Goal: Transaction & Acquisition: Purchase product/service

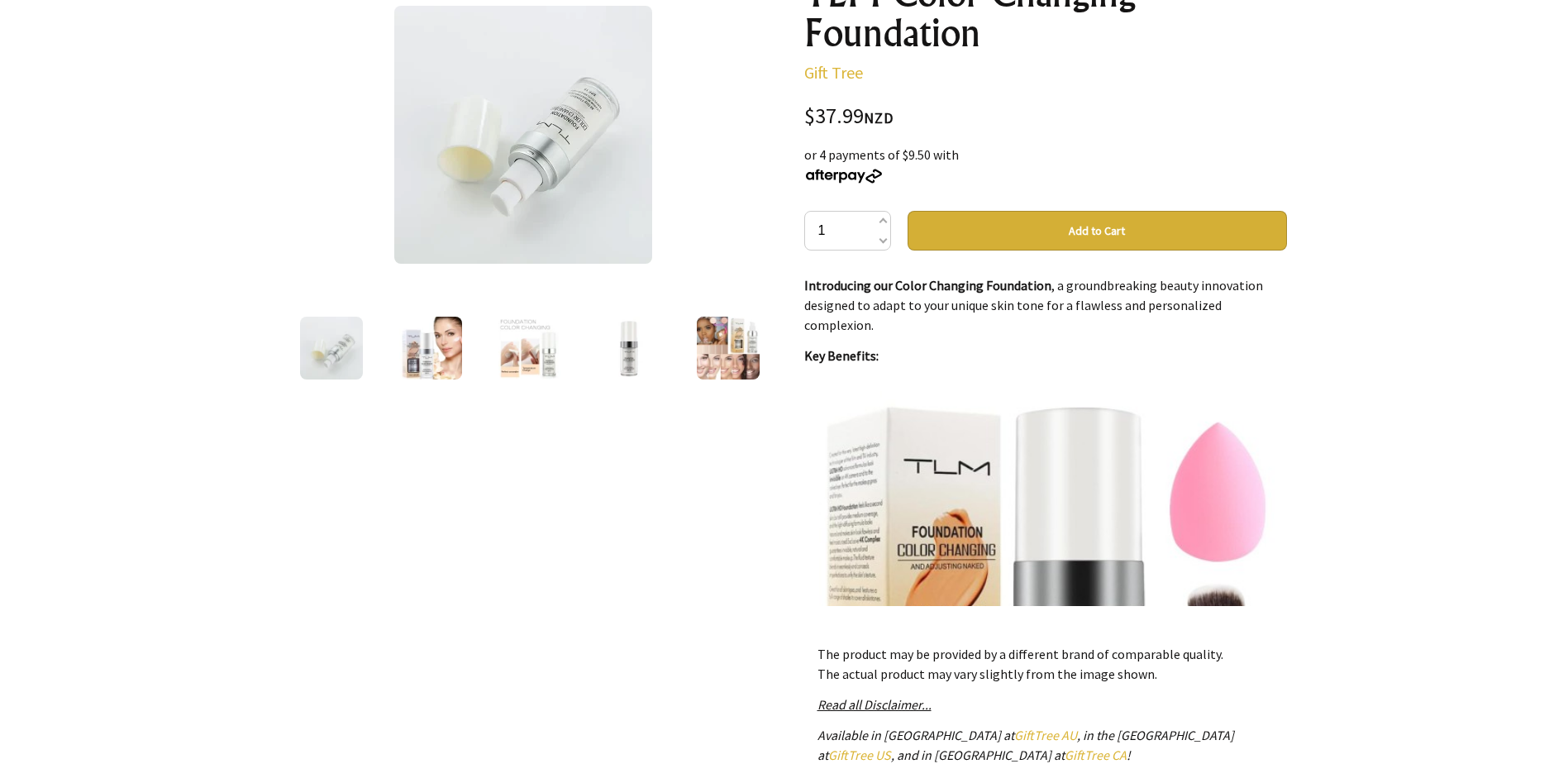
scroll to position [83, 0]
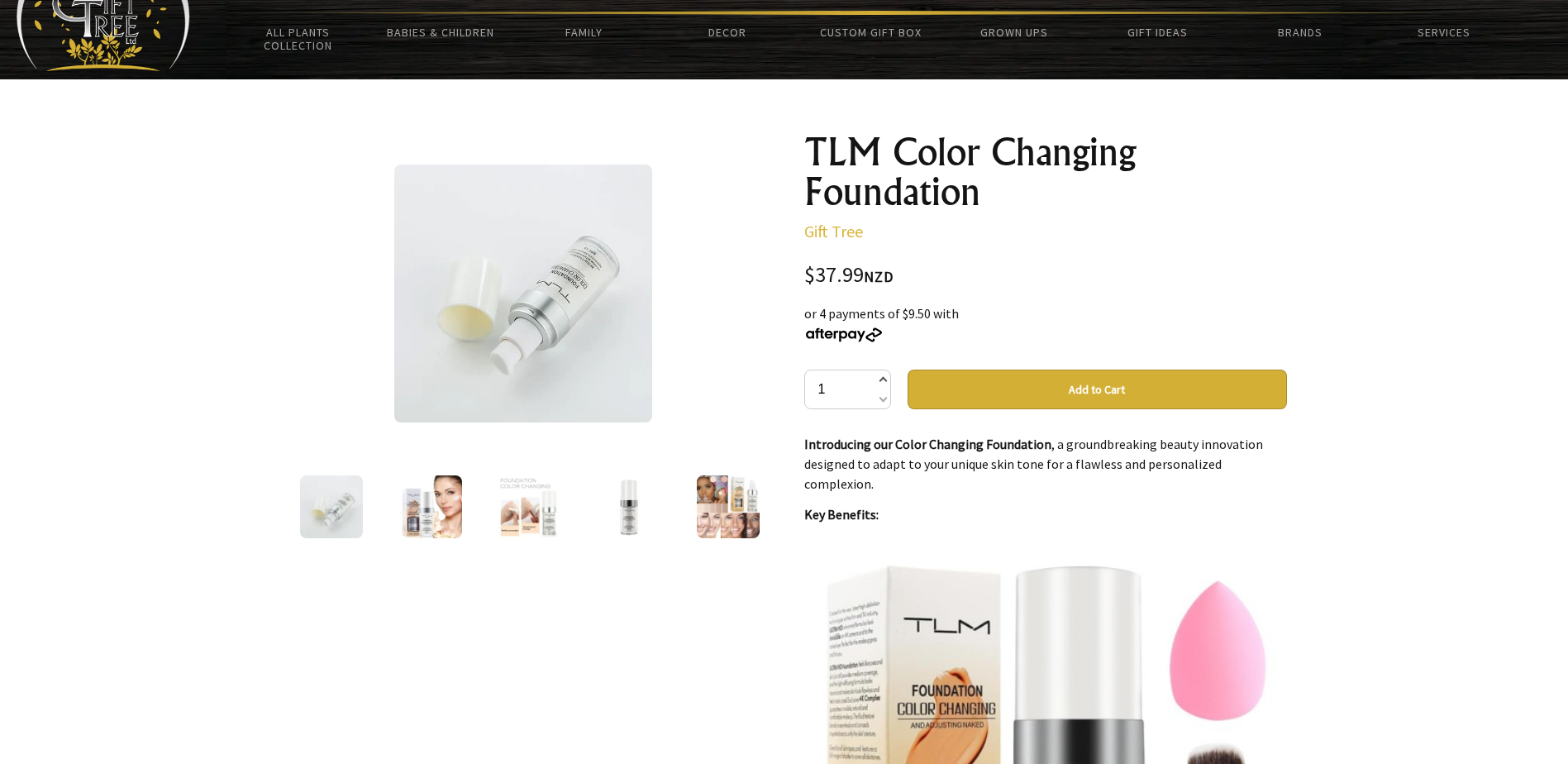
click at [884, 378] on span at bounding box center [882, 381] width 8 height 20
click at [884, 402] on span at bounding box center [882, 397] width 8 height 20
type input "1"
click at [1079, 392] on button "Add to Cart" at bounding box center [1097, 389] width 380 height 39
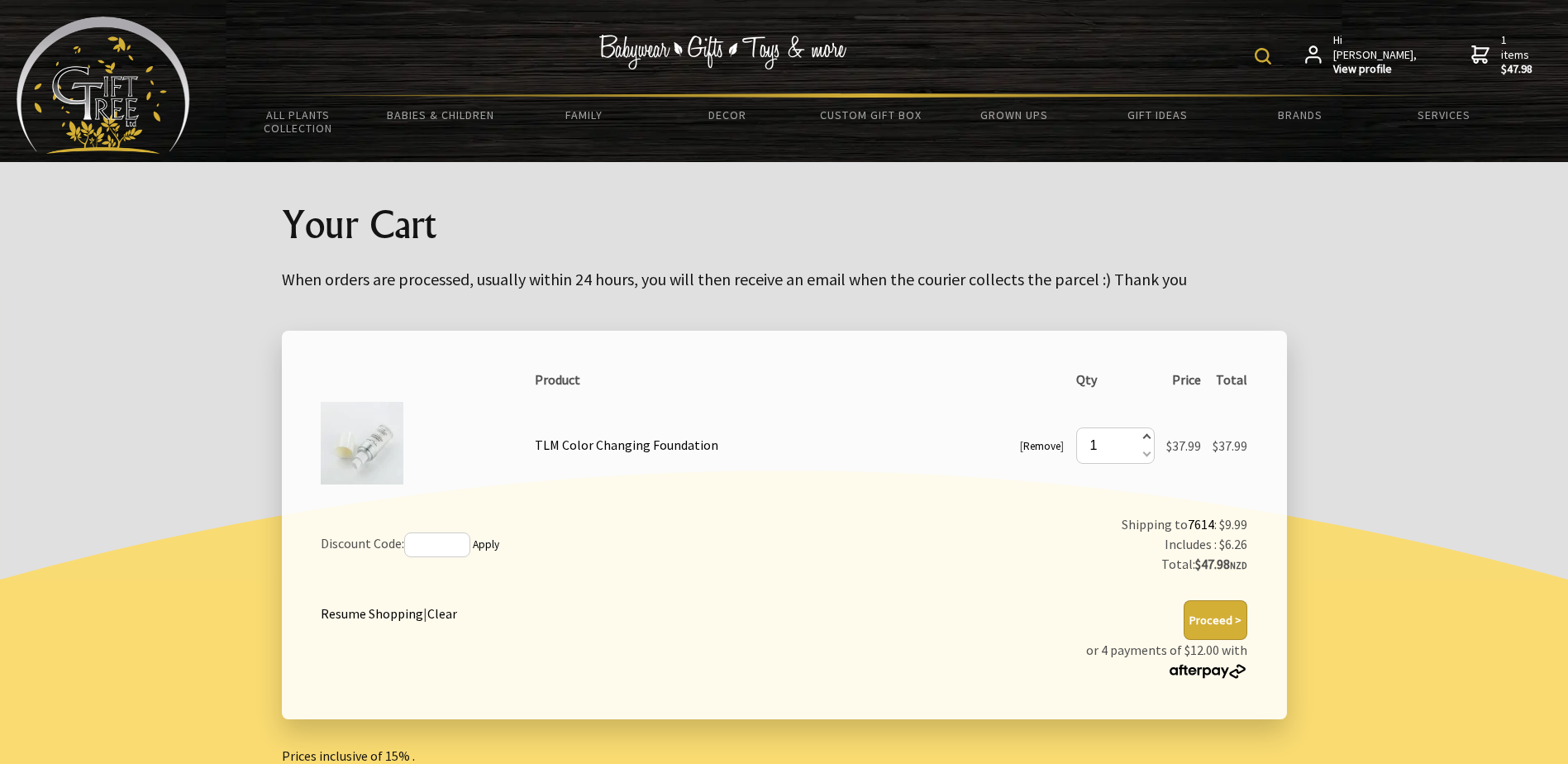
click at [1145, 434] on span at bounding box center [1145, 437] width 8 height 18
type input "2"
click at [1208, 617] on button "Proceed >" at bounding box center [1215, 619] width 64 height 39
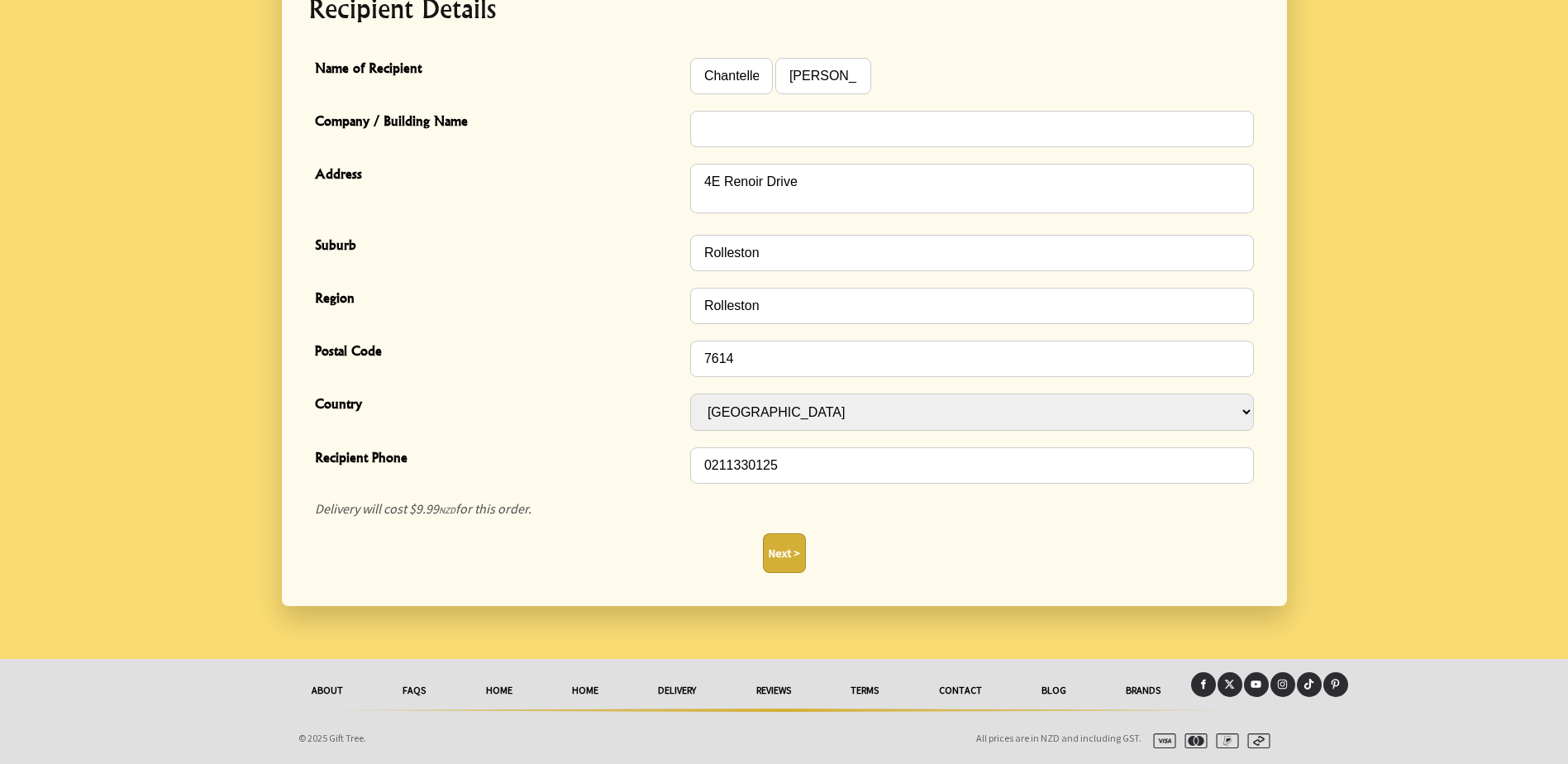
click at [790, 559] on button "Next >" at bounding box center [784, 553] width 43 height 39
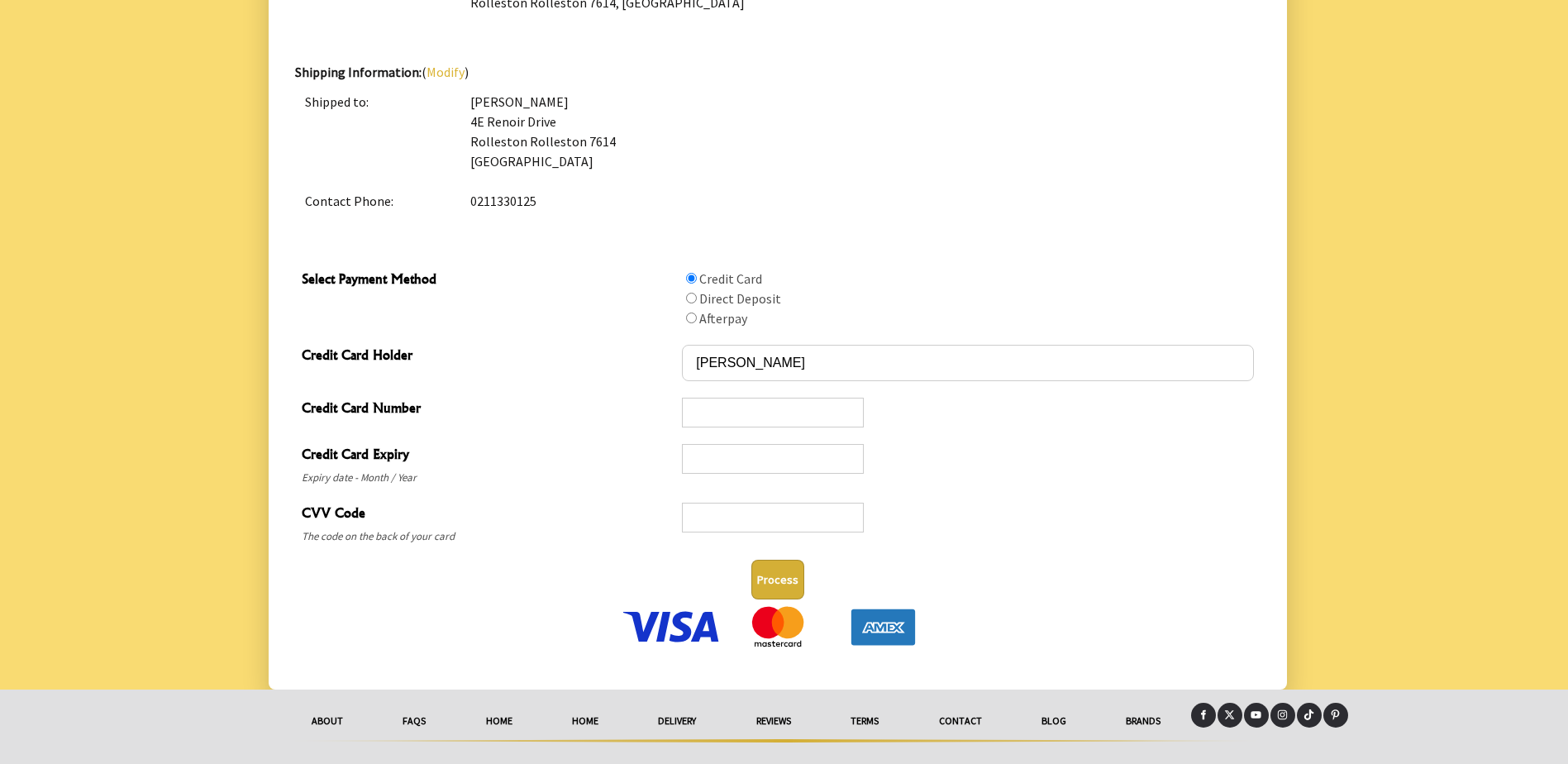
scroll to position [671, 0]
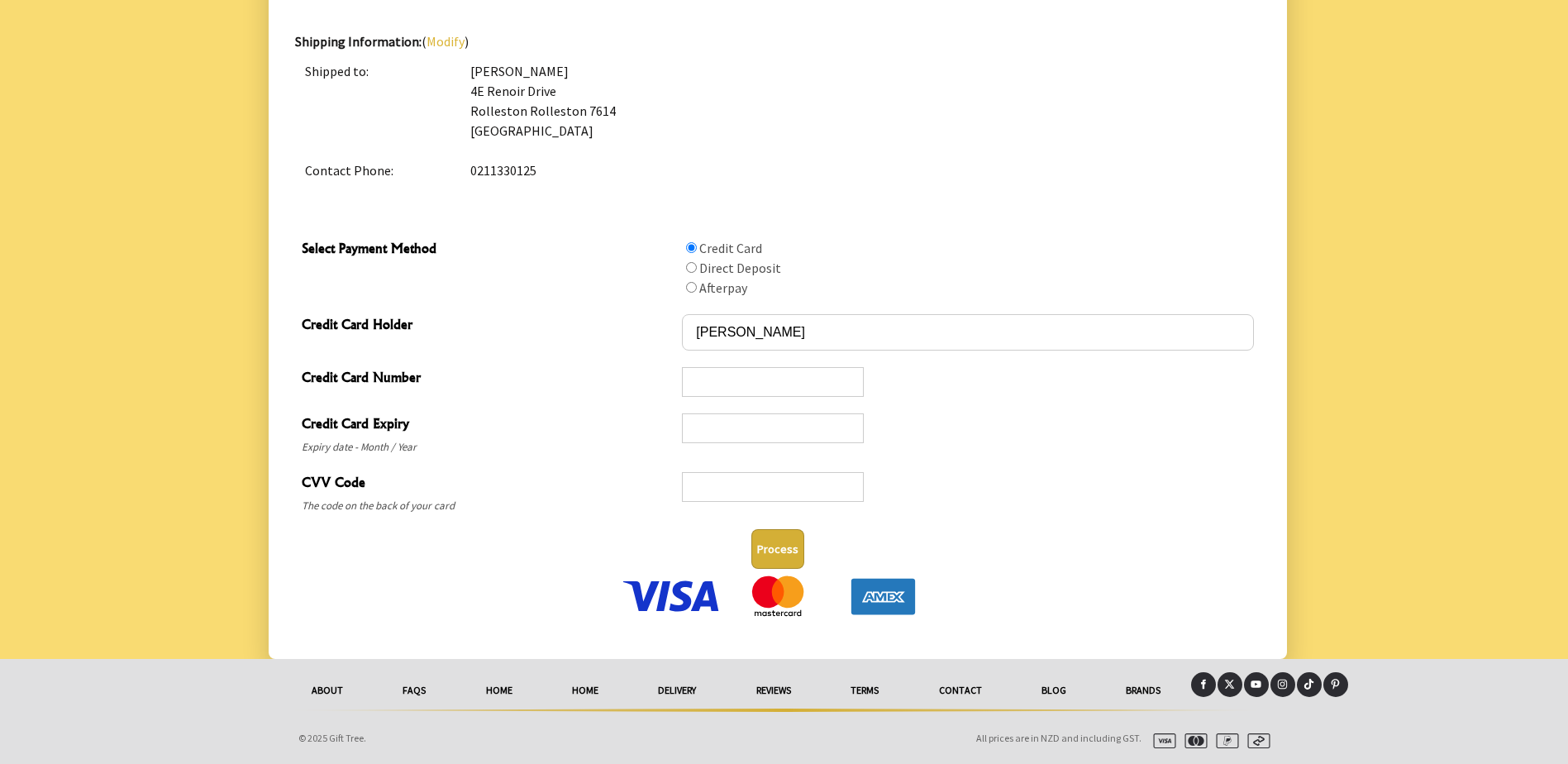
click at [795, 547] on button "Process" at bounding box center [778, 548] width 53 height 39
